Goal: Information Seeking & Learning: Learn about a topic

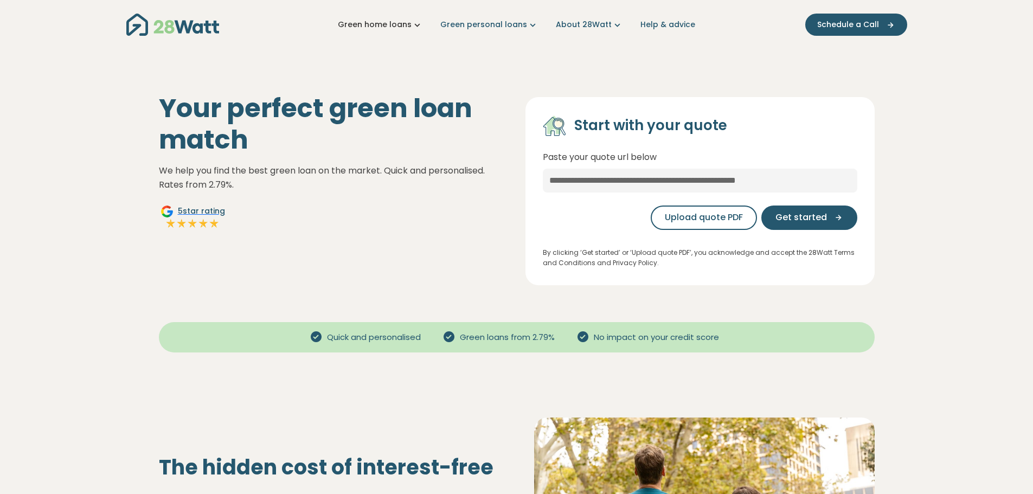
click at [388, 25] on link "Green home loans" at bounding box center [380, 24] width 85 height 11
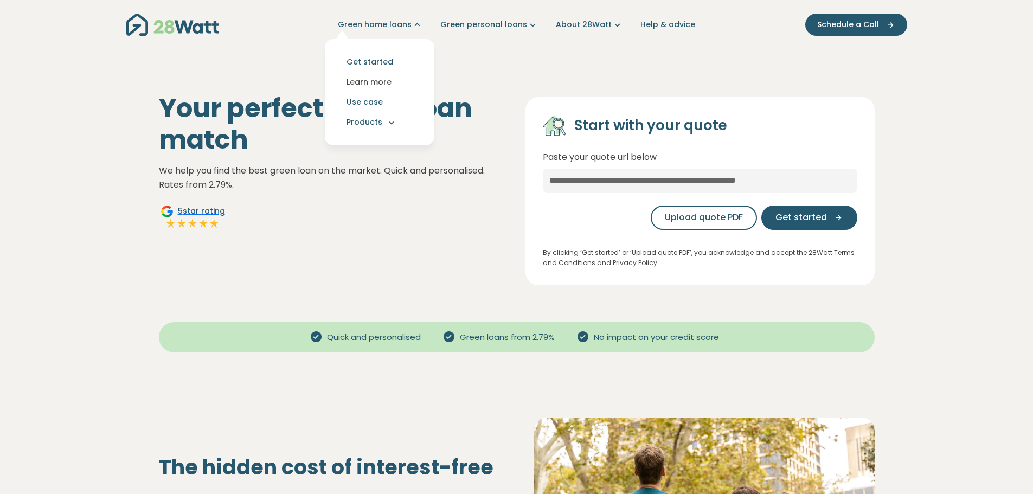
click at [385, 82] on link "Learn more" at bounding box center [379, 82] width 92 height 20
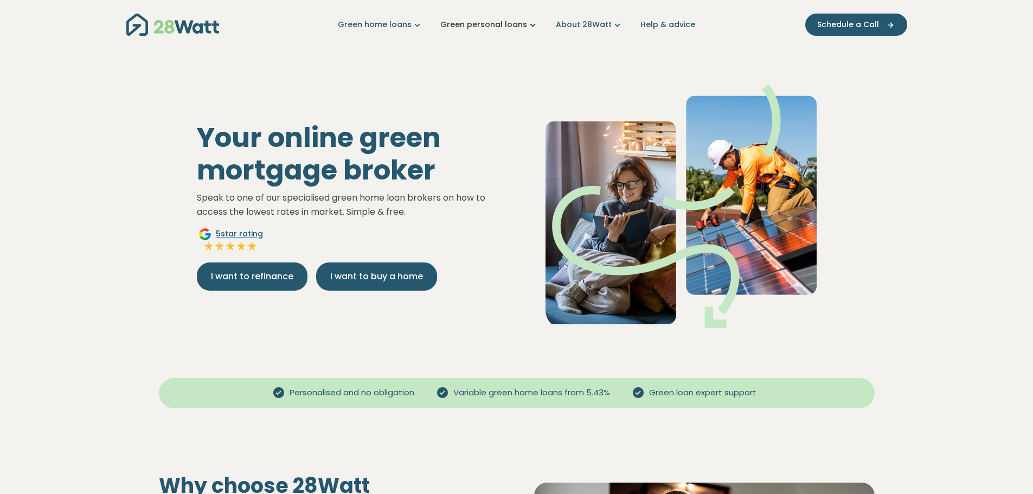
click at [498, 25] on link "Green personal loans" at bounding box center [489, 24] width 98 height 11
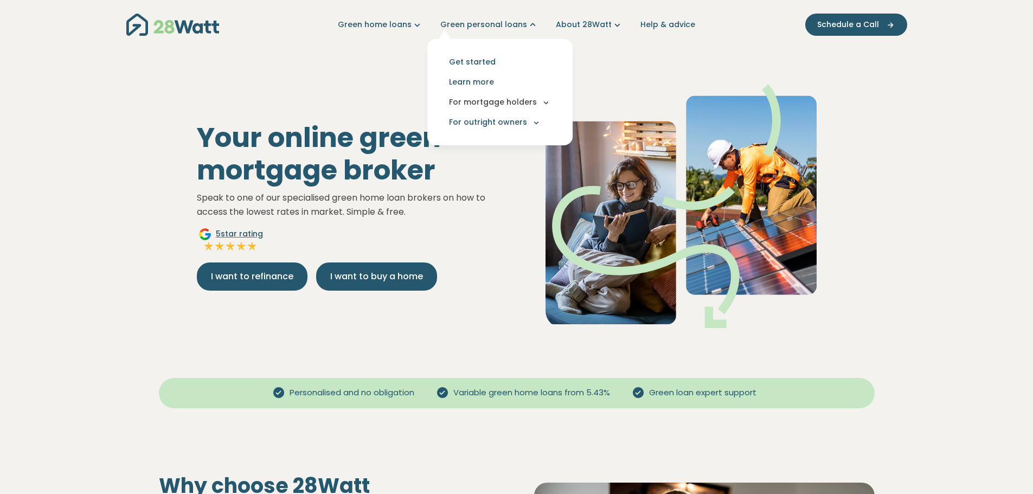
click at [514, 106] on button "For mortgage holders" at bounding box center [500, 102] width 128 height 20
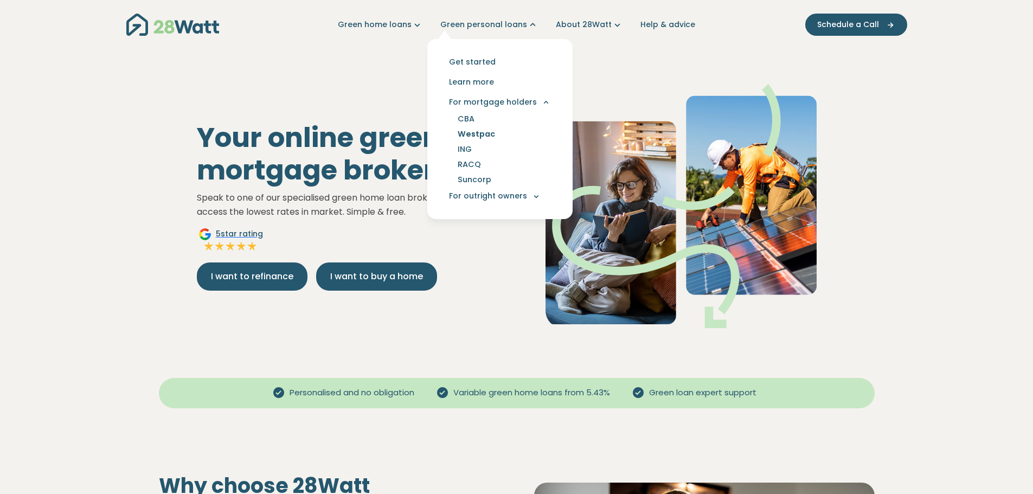
click at [479, 138] on link "Westpac" at bounding box center [476, 133] width 63 height 15
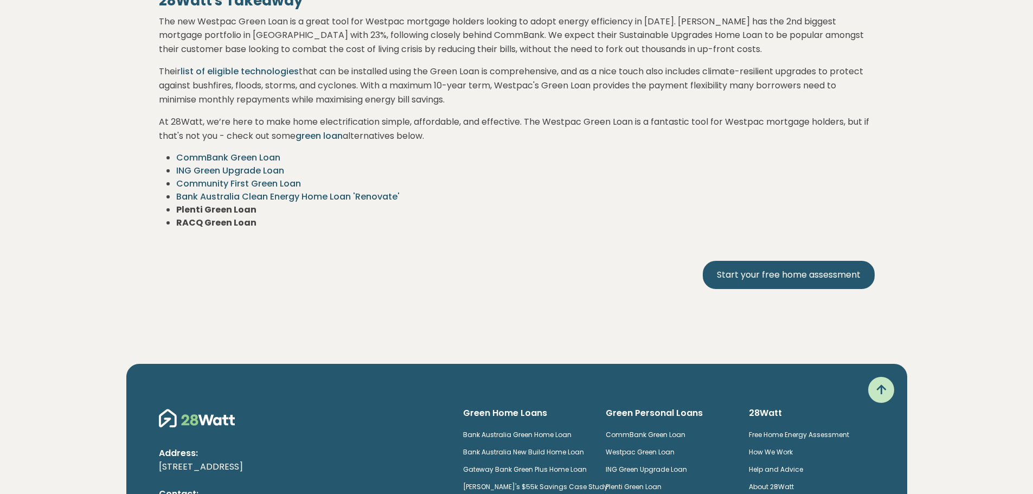
scroll to position [1897, 0]
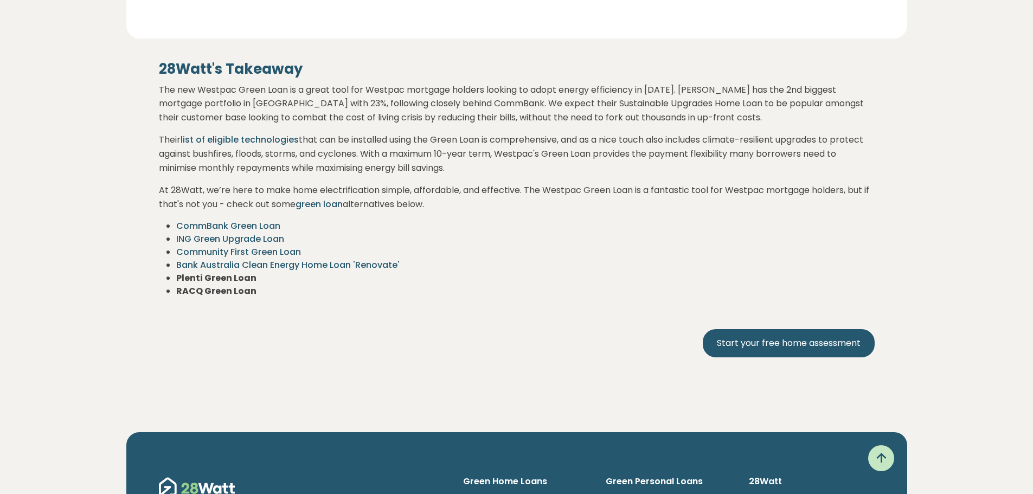
click at [326, 204] on link "green loan" at bounding box center [318, 204] width 47 height 12
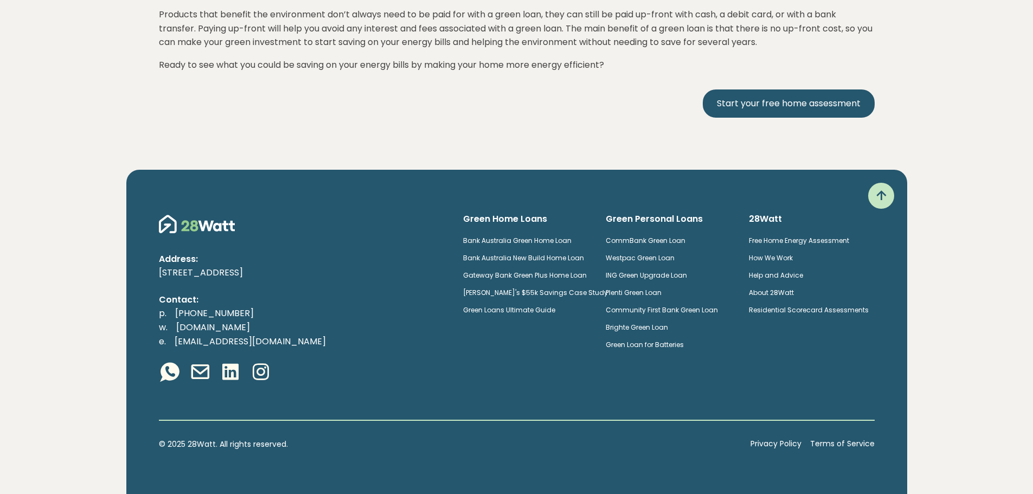
scroll to position [4572, 0]
